Goal: Transaction & Acquisition: Subscribe to service/newsletter

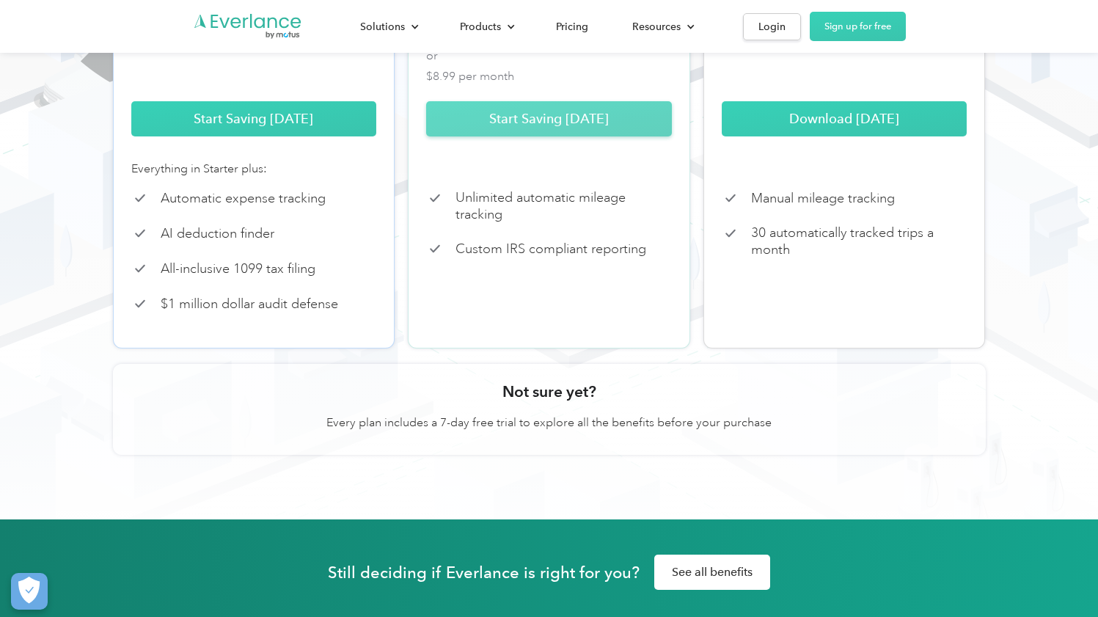
scroll to position [408, 0]
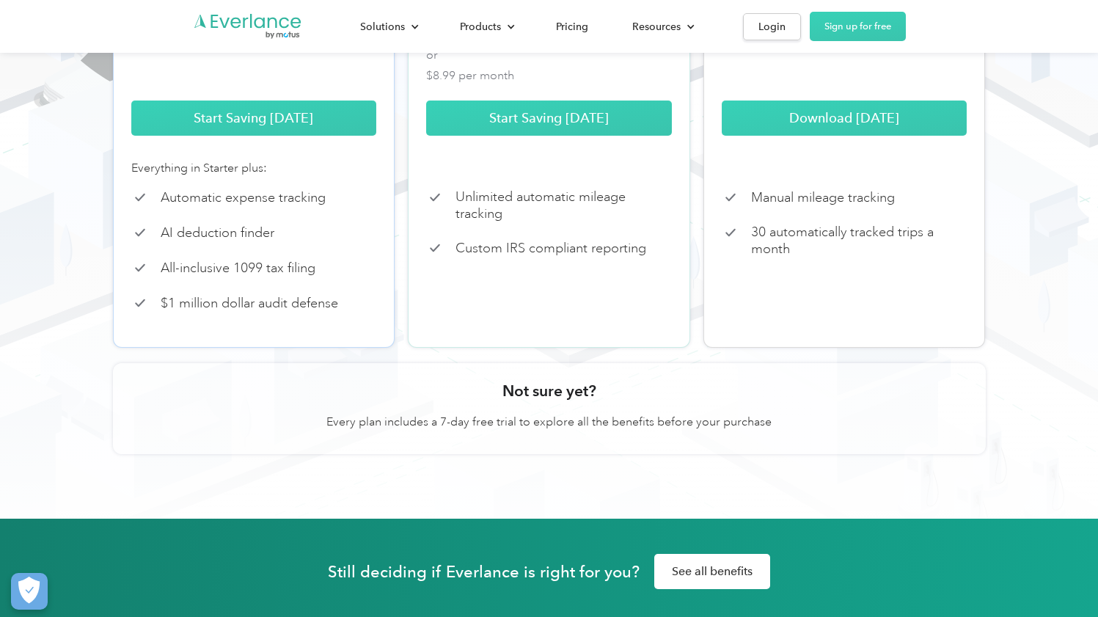
click at [779, 255] on p "30 automatically tracked trips a month" at bounding box center [859, 240] width 216 height 33
click at [550, 212] on p "Unlimited automatic mileage tracking" at bounding box center [564, 205] width 216 height 33
click at [557, 257] on div "Custom IRS compliant reporting" at bounding box center [549, 248] width 246 height 18
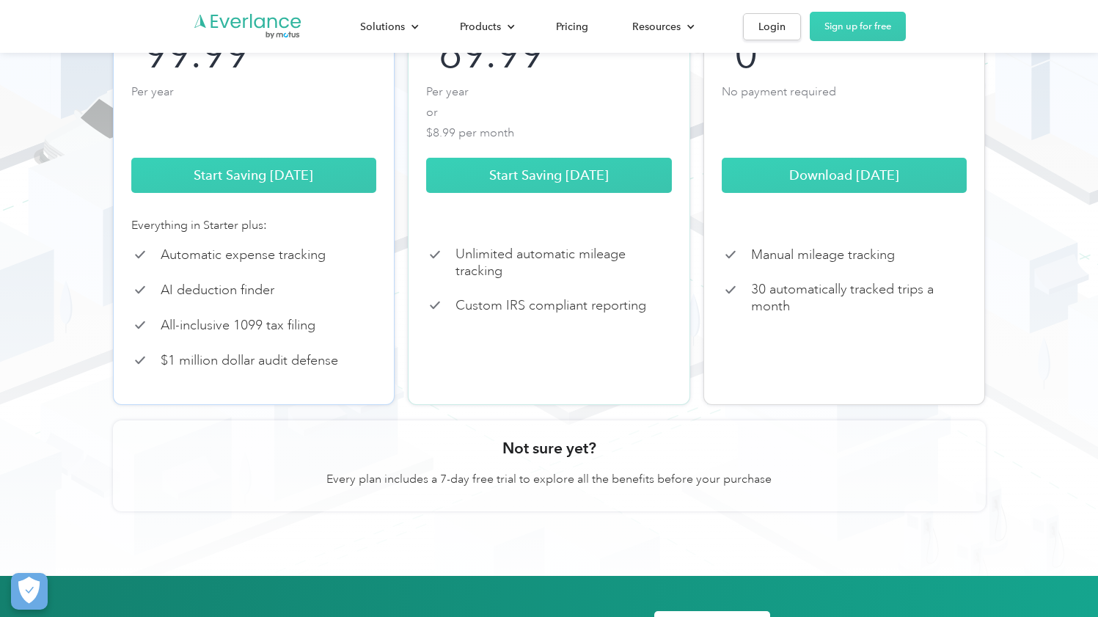
scroll to position [346, 0]
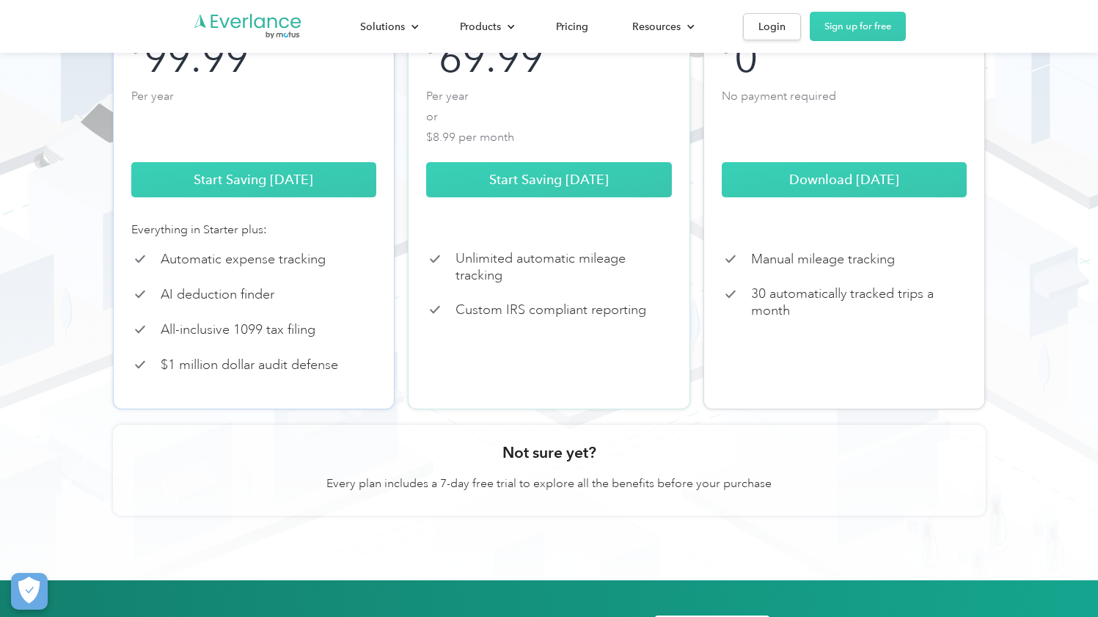
click at [477, 74] on div "69.99" at bounding box center [491, 58] width 105 height 32
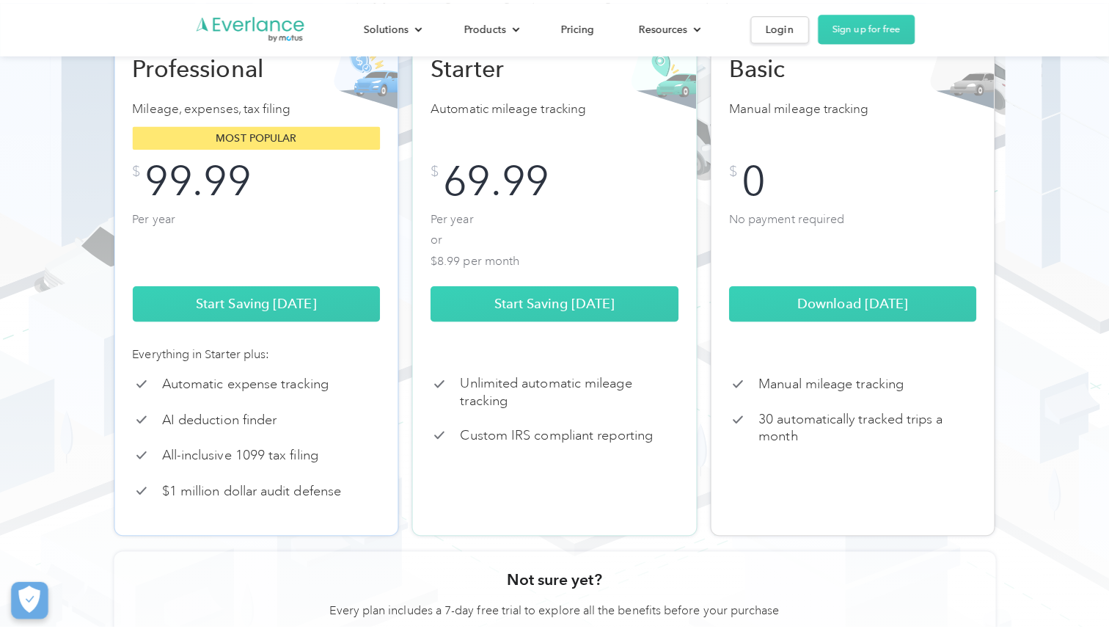
scroll to position [209, 0]
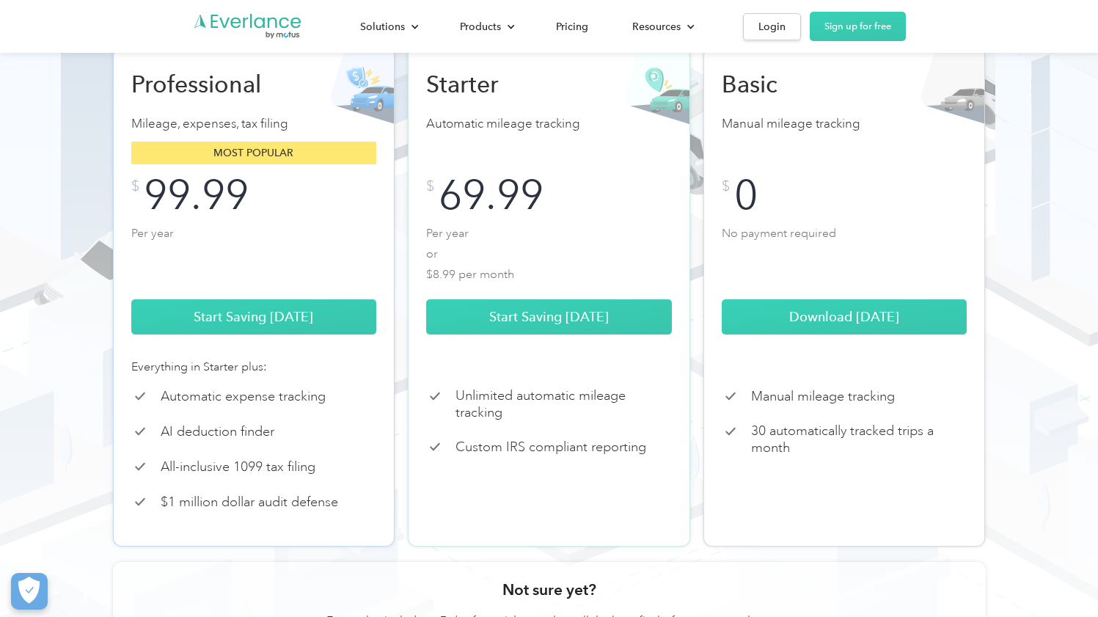
click at [467, 99] on h2 "Starter" at bounding box center [503, 84] width 154 height 29
click at [661, 101] on img at bounding box center [657, 86] width 66 height 76
click at [510, 208] on div "69.99" at bounding box center [491, 195] width 105 height 32
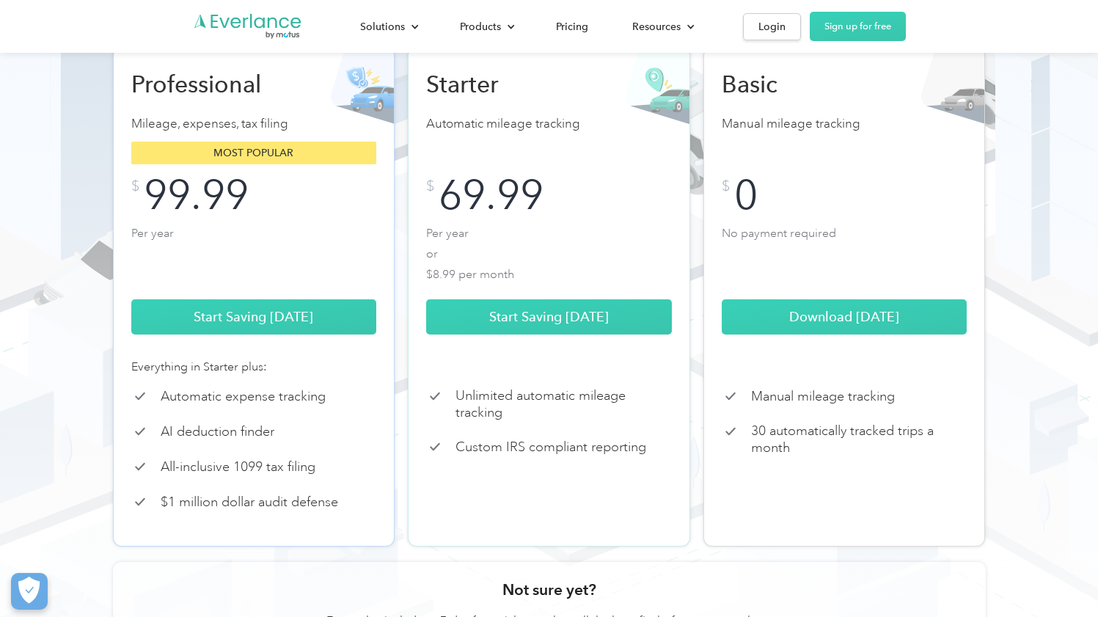
click at [594, 203] on div "$ 69.99" at bounding box center [549, 195] width 246 height 32
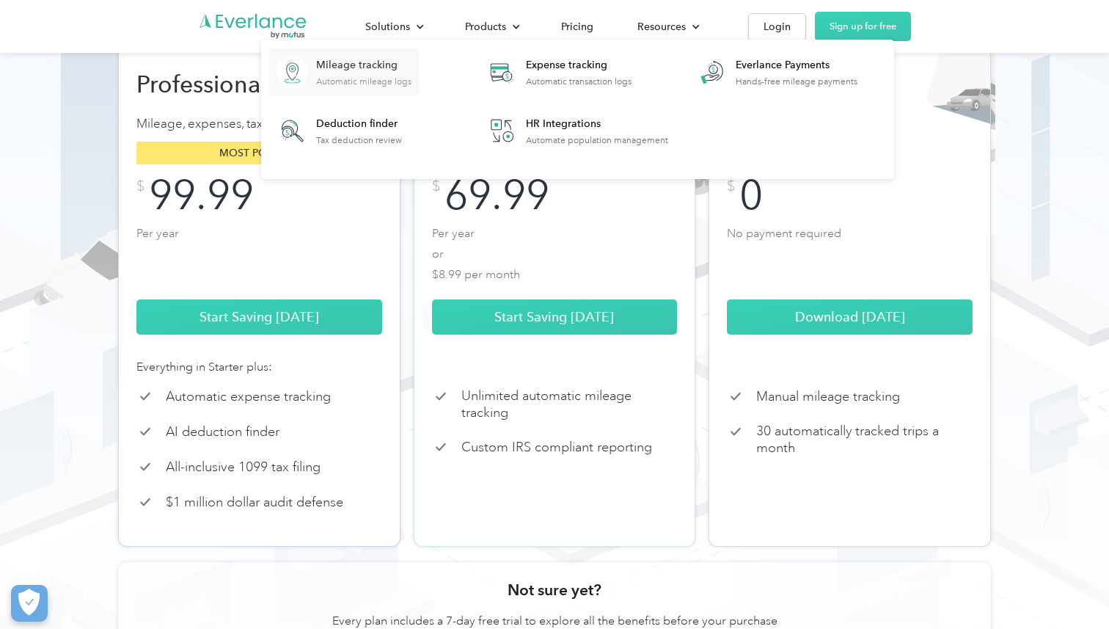
click at [380, 77] on div "Automatic mileage logs" at bounding box center [363, 81] width 95 height 10
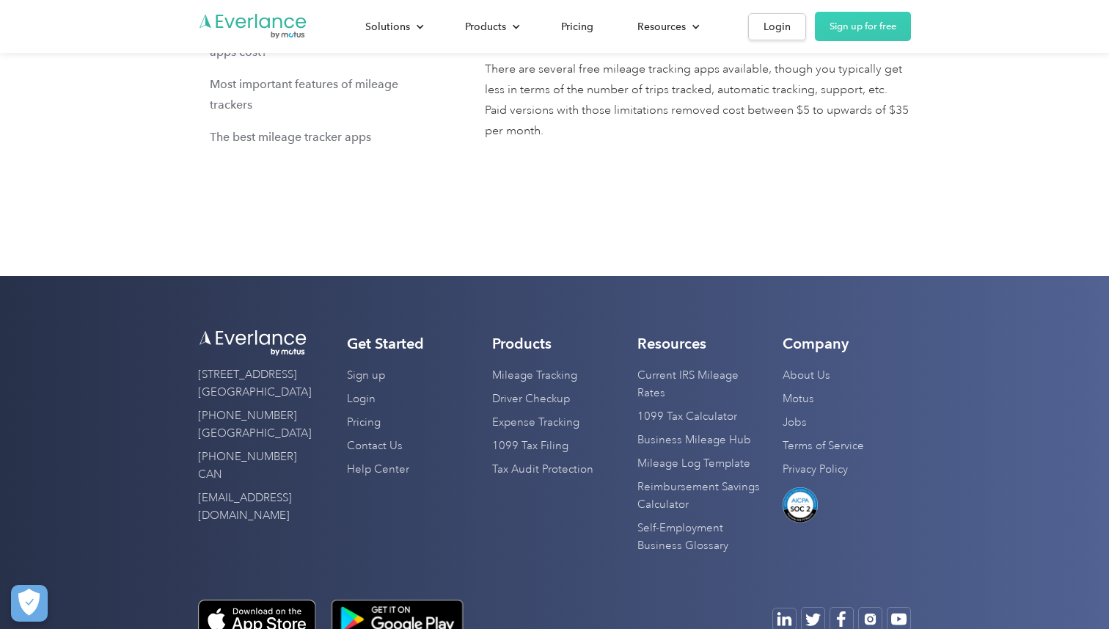
scroll to position [18352, 0]
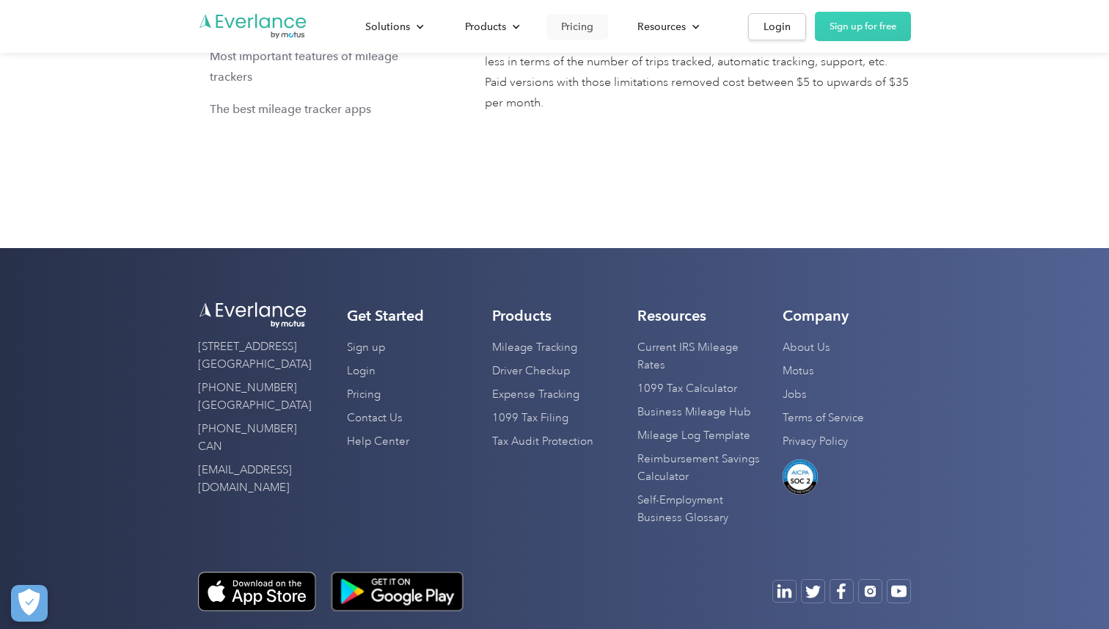
click at [579, 27] on div "Pricing" at bounding box center [577, 27] width 32 height 18
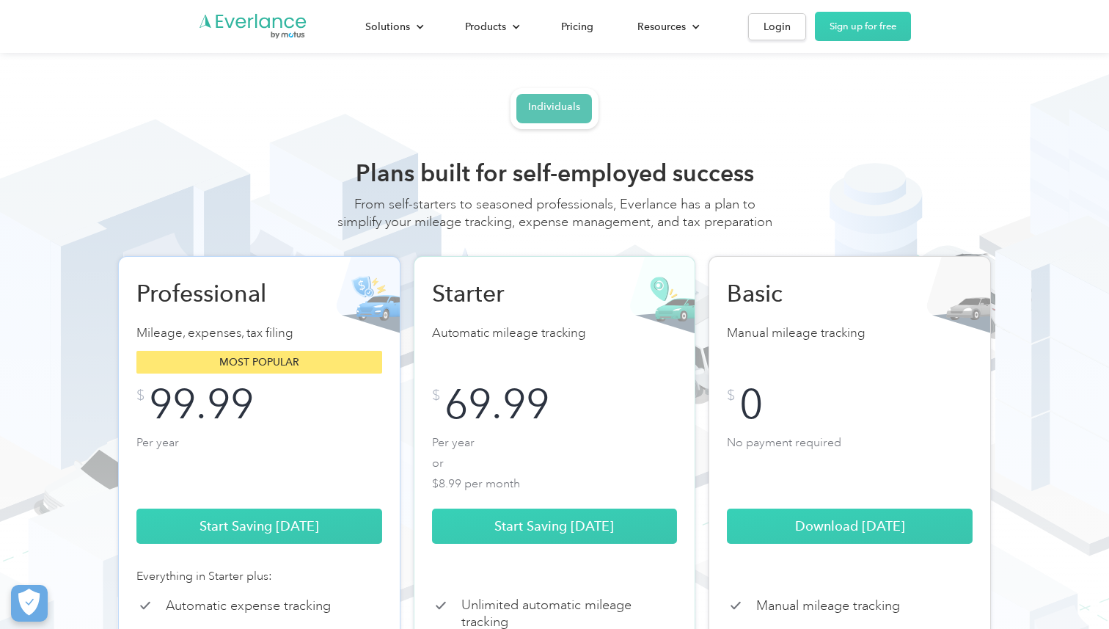
click at [569, 100] on link "Individuals" at bounding box center [554, 108] width 76 height 29
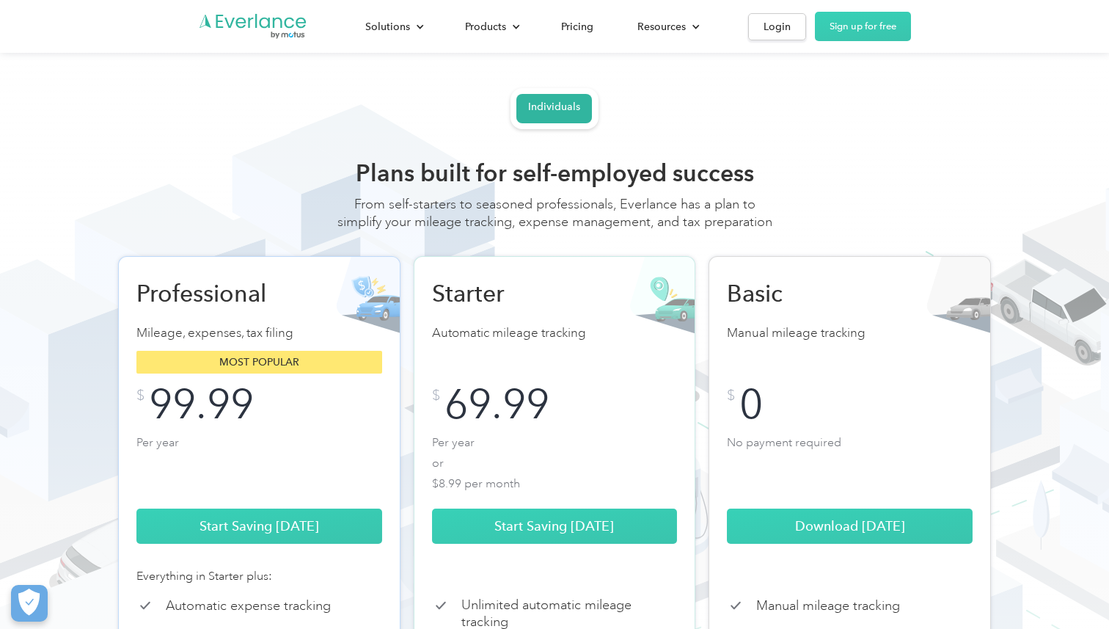
click at [593, 159] on h2 "Plans built for self-employed success" at bounding box center [555, 172] width 440 height 29
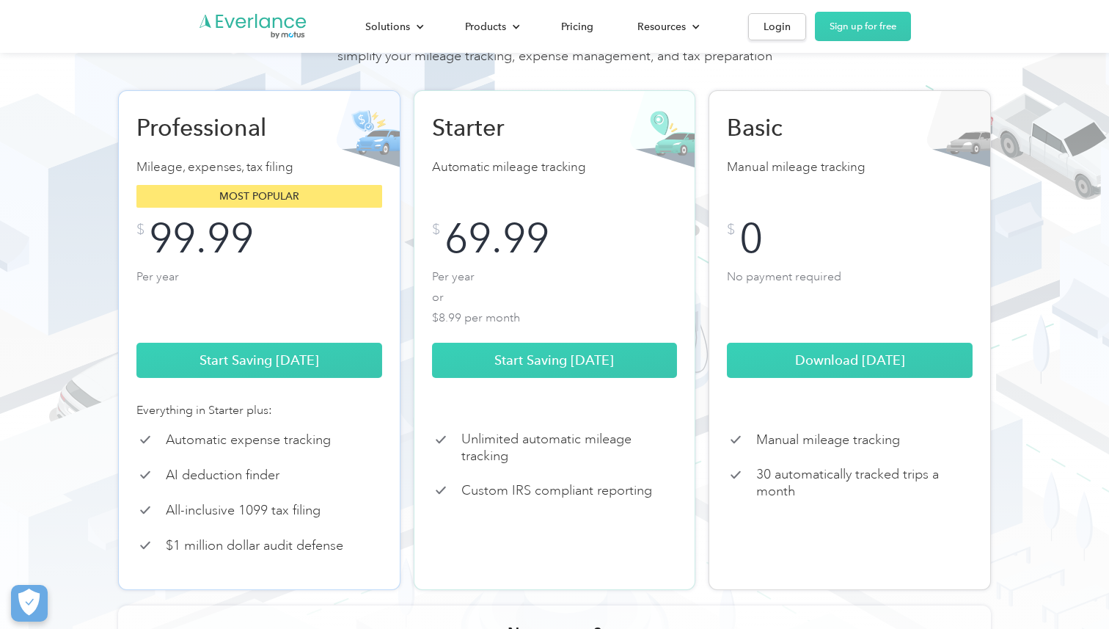
scroll to position [138, 0]
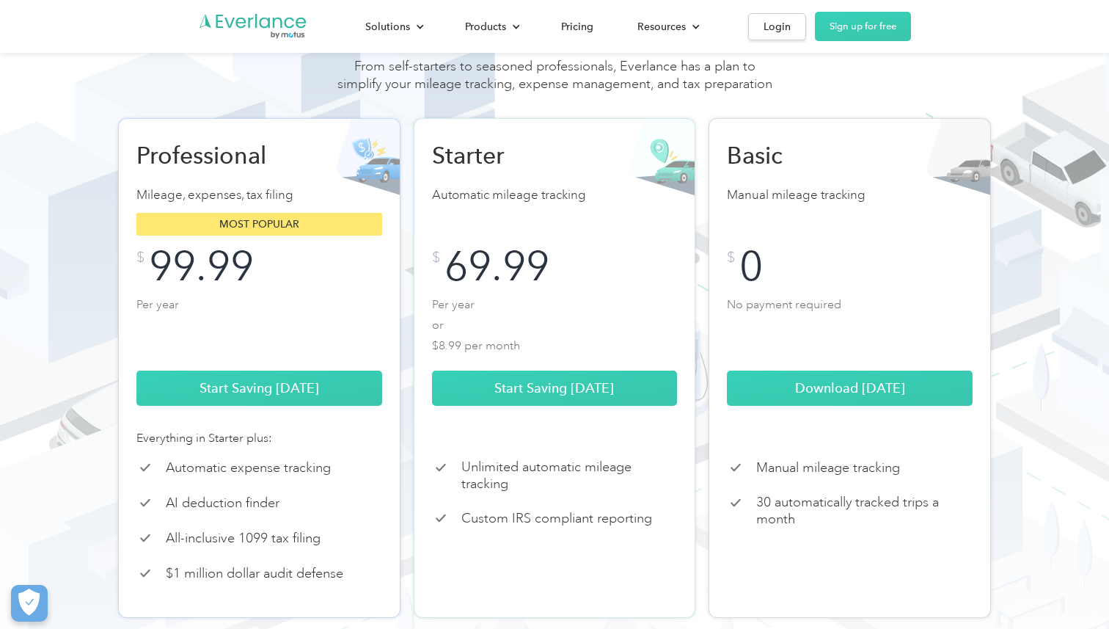
click at [582, 485] on p "Unlimited automatic mileage tracking" at bounding box center [569, 475] width 216 height 33
click at [570, 547] on div "Starter Automatic mileage tracking Most popular $ 69.99 Per year or $8.99 per m…" at bounding box center [555, 368] width 282 height 500
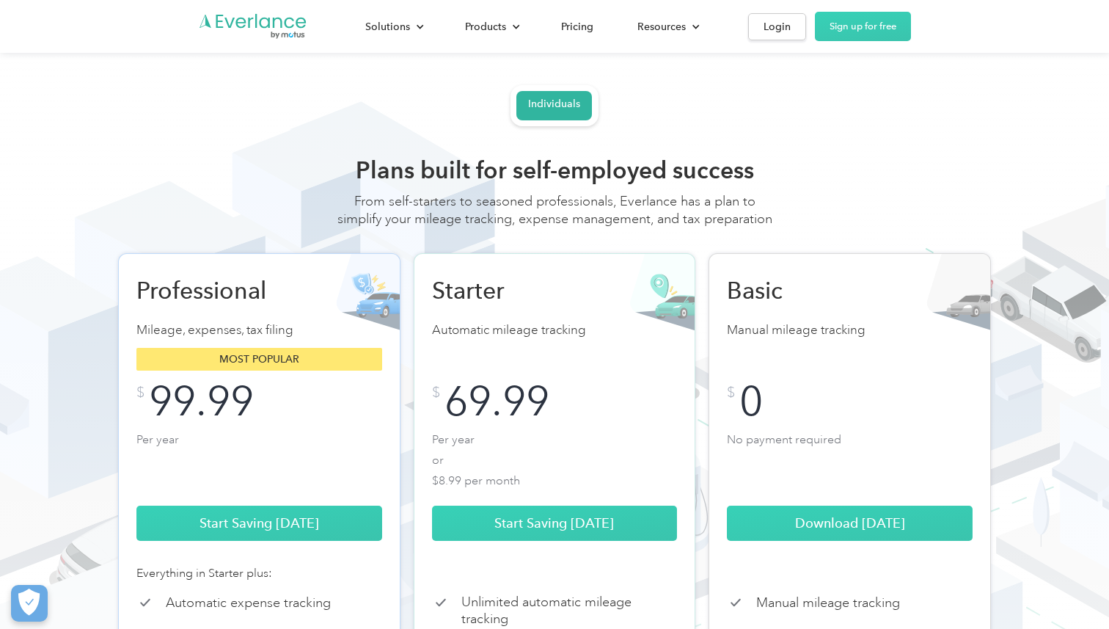
scroll to position [0, 0]
